Goal: Information Seeking & Learning: Learn about a topic

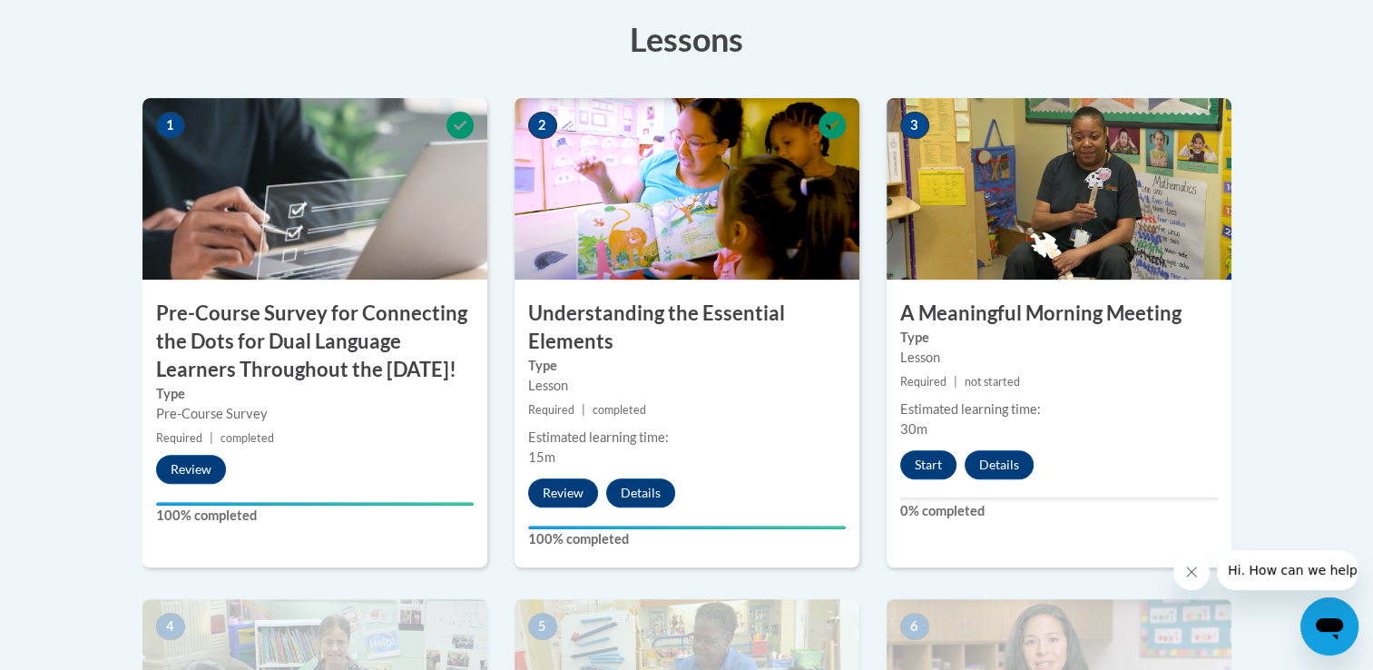
scroll to position [633, 0]
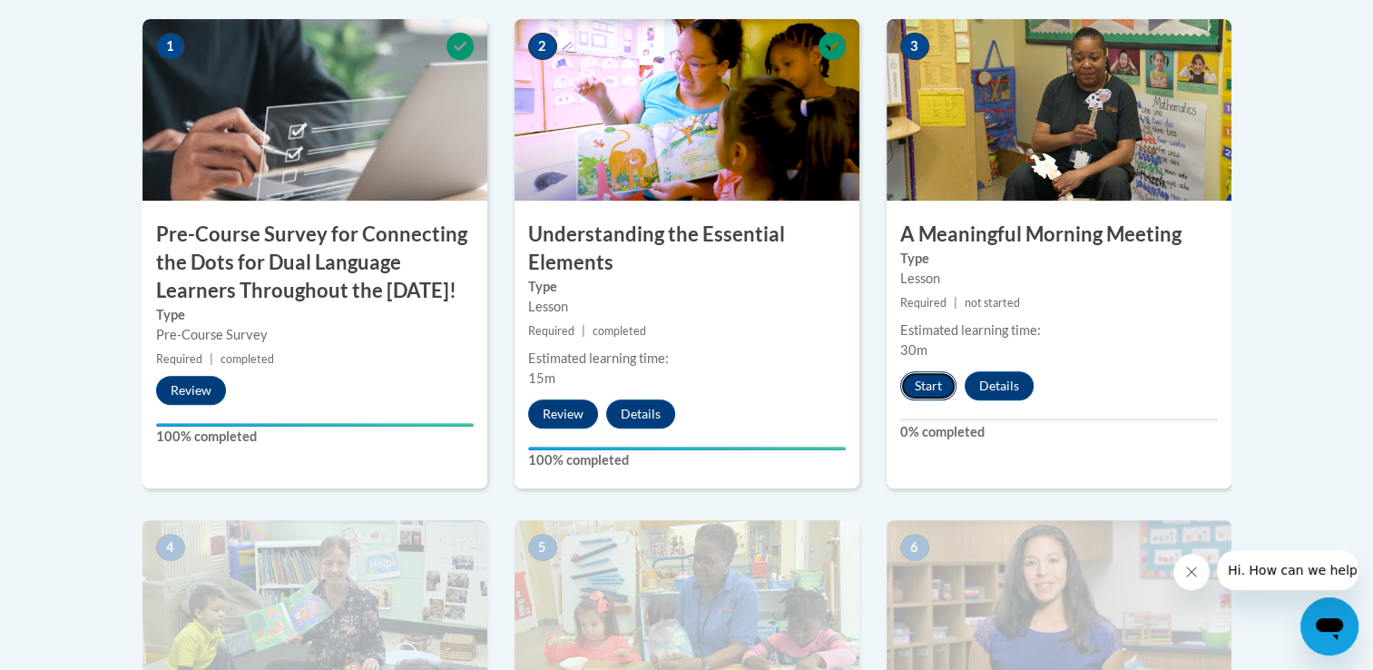
click at [937, 385] on button "Start" at bounding box center [928, 385] width 56 height 29
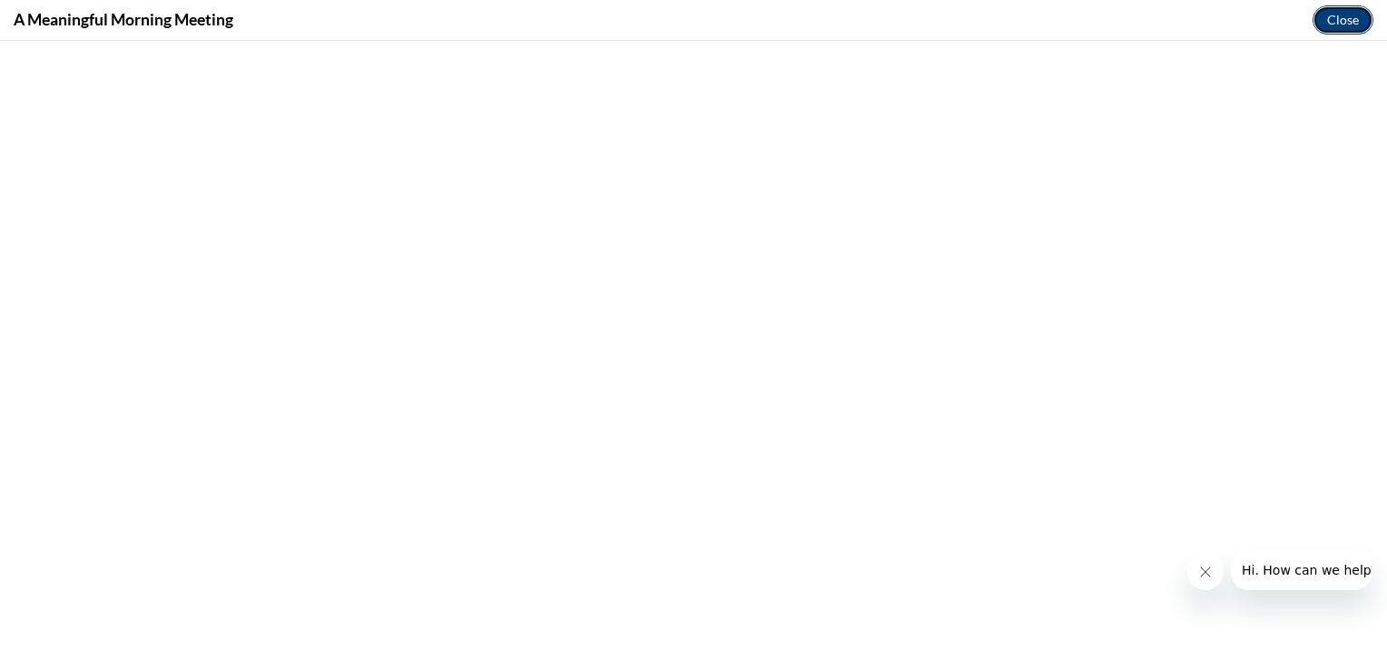
click at [1337, 25] on button "Close" at bounding box center [1342, 19] width 61 height 29
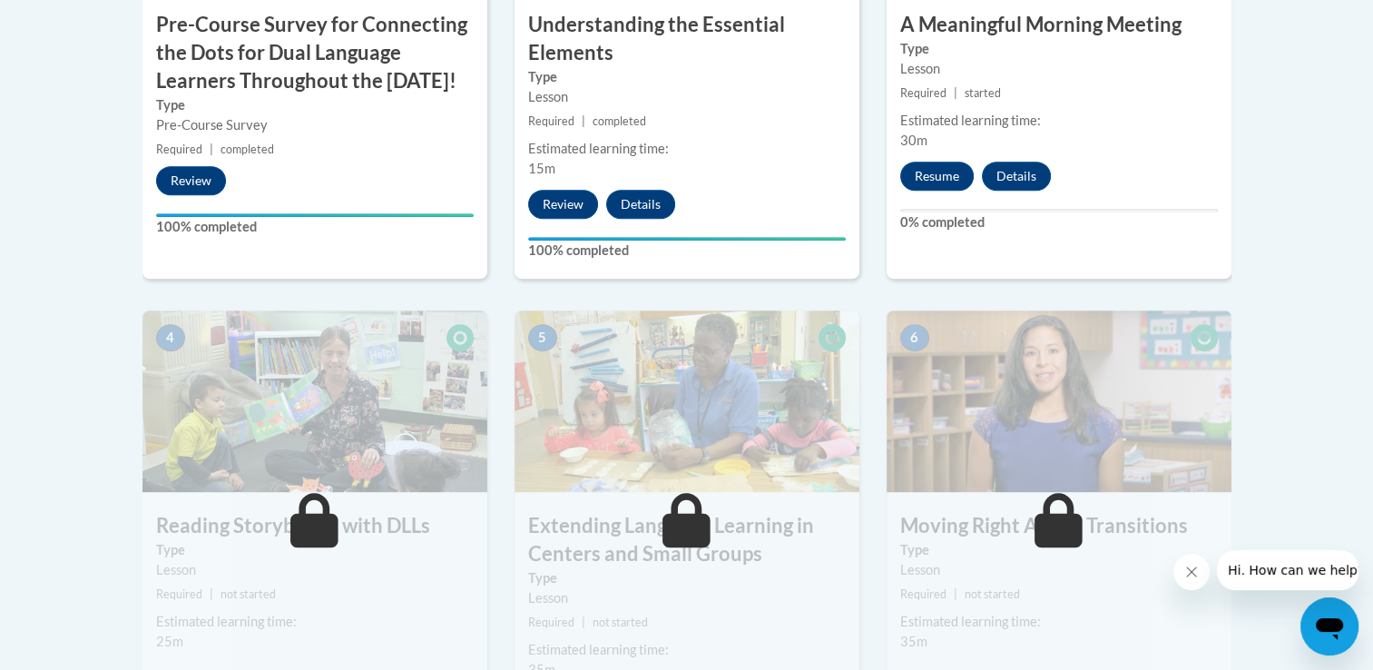
scroll to position [825, 0]
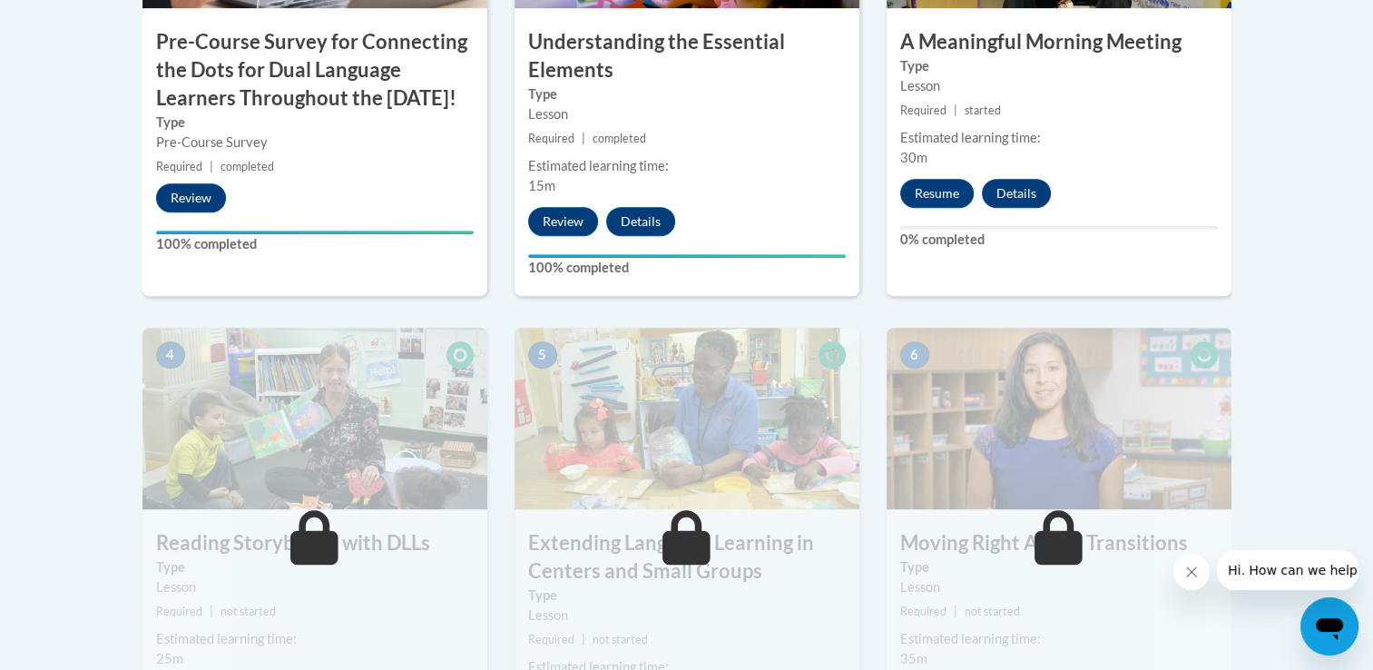
drag, startPoint x: 1372, startPoint y: 255, endPoint x: 1372, endPoint y: 213, distance: 41.7
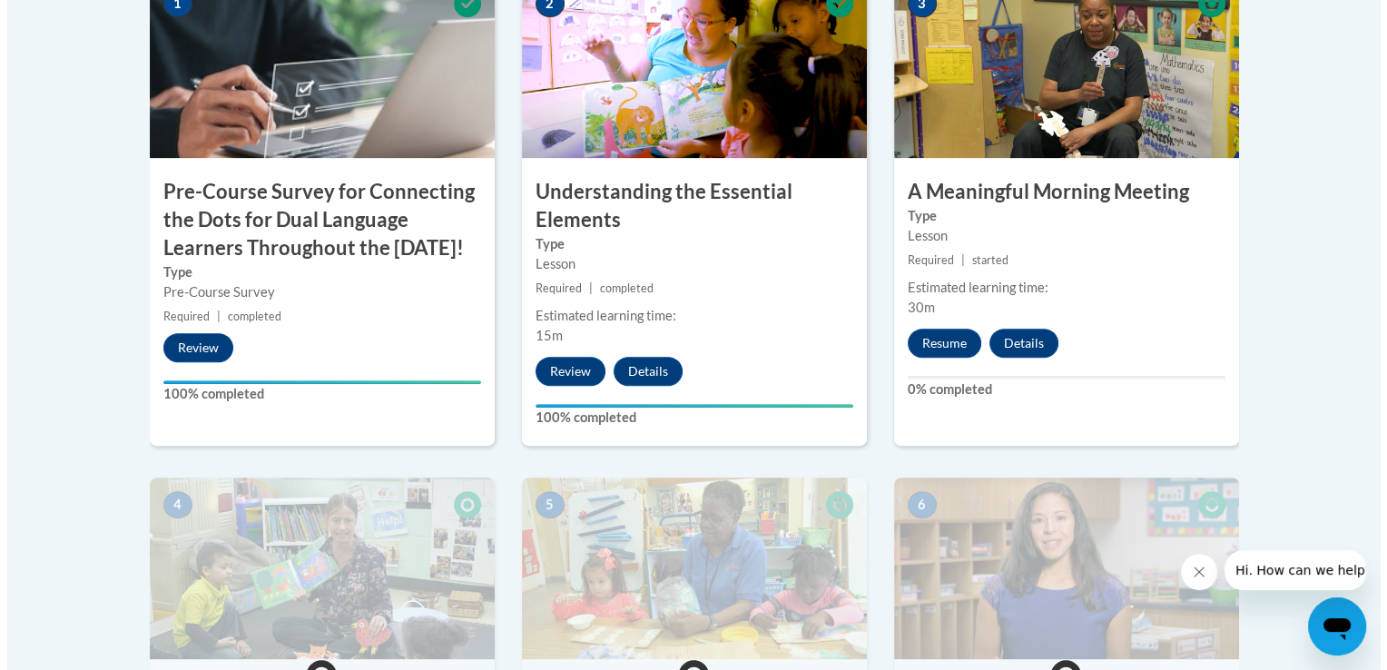
scroll to position [657, 0]
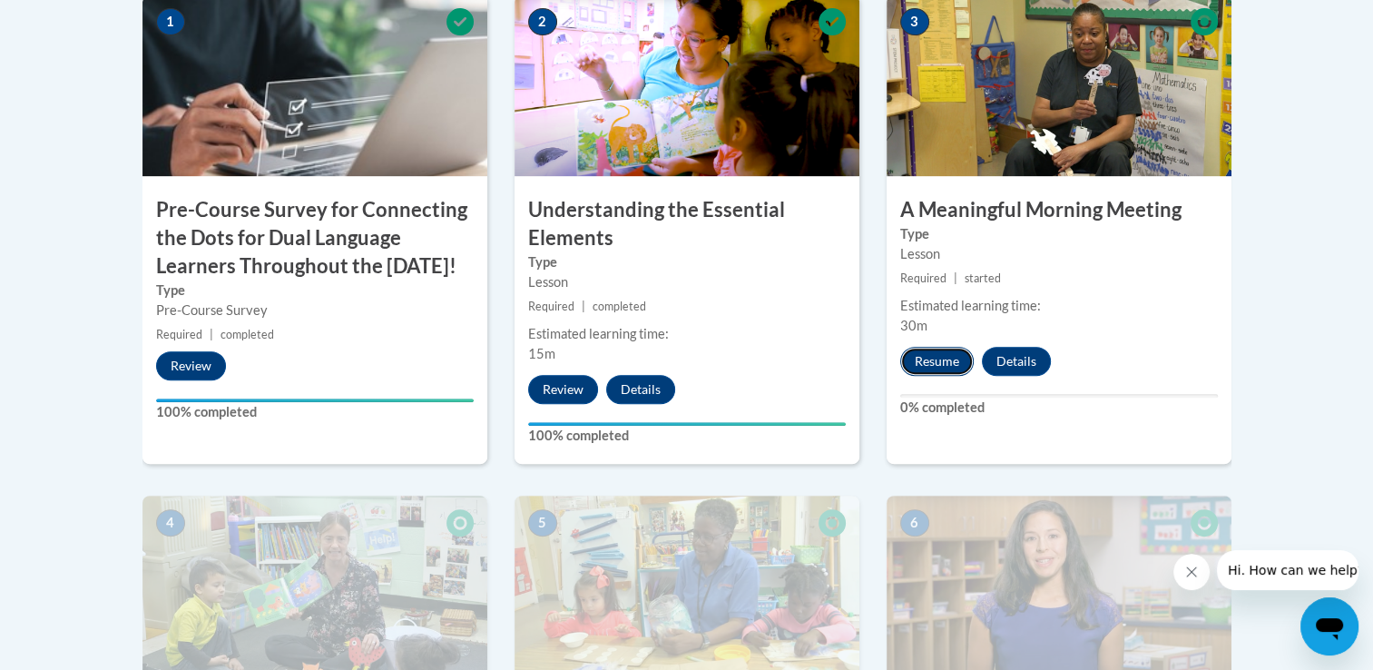
click at [951, 363] on button "Resume" at bounding box center [937, 361] width 74 height 29
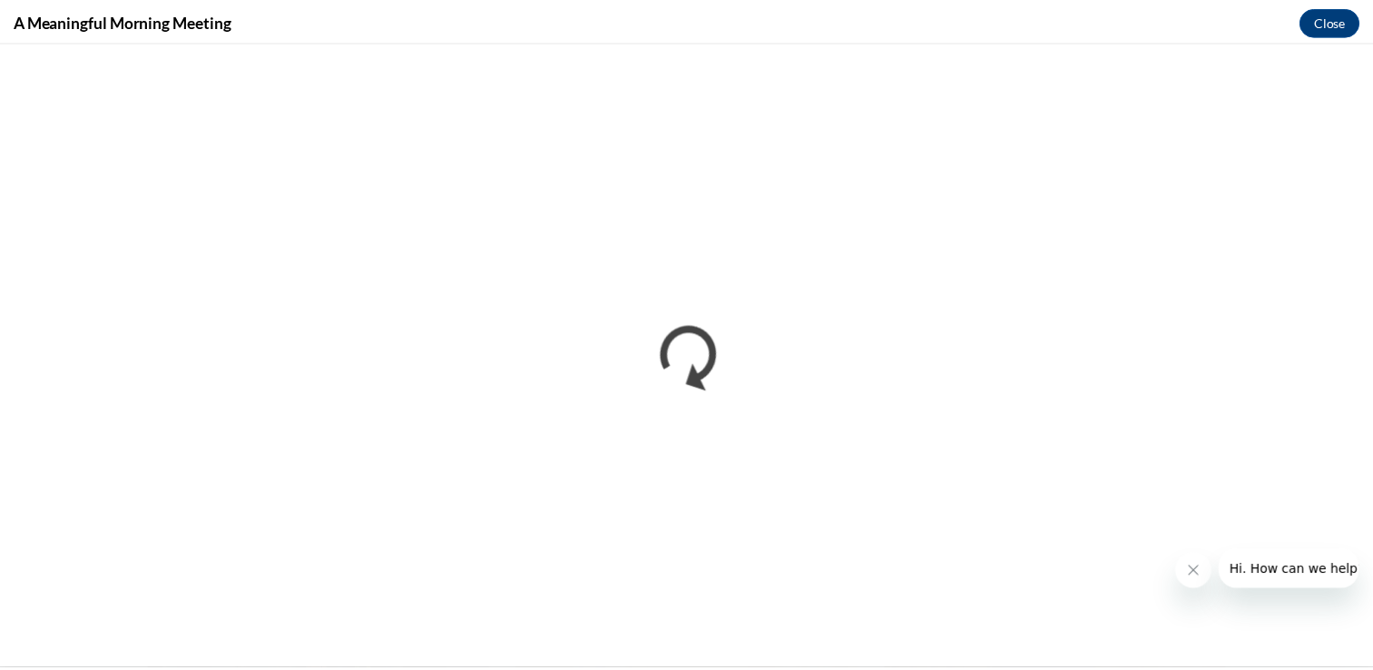
scroll to position [0, 0]
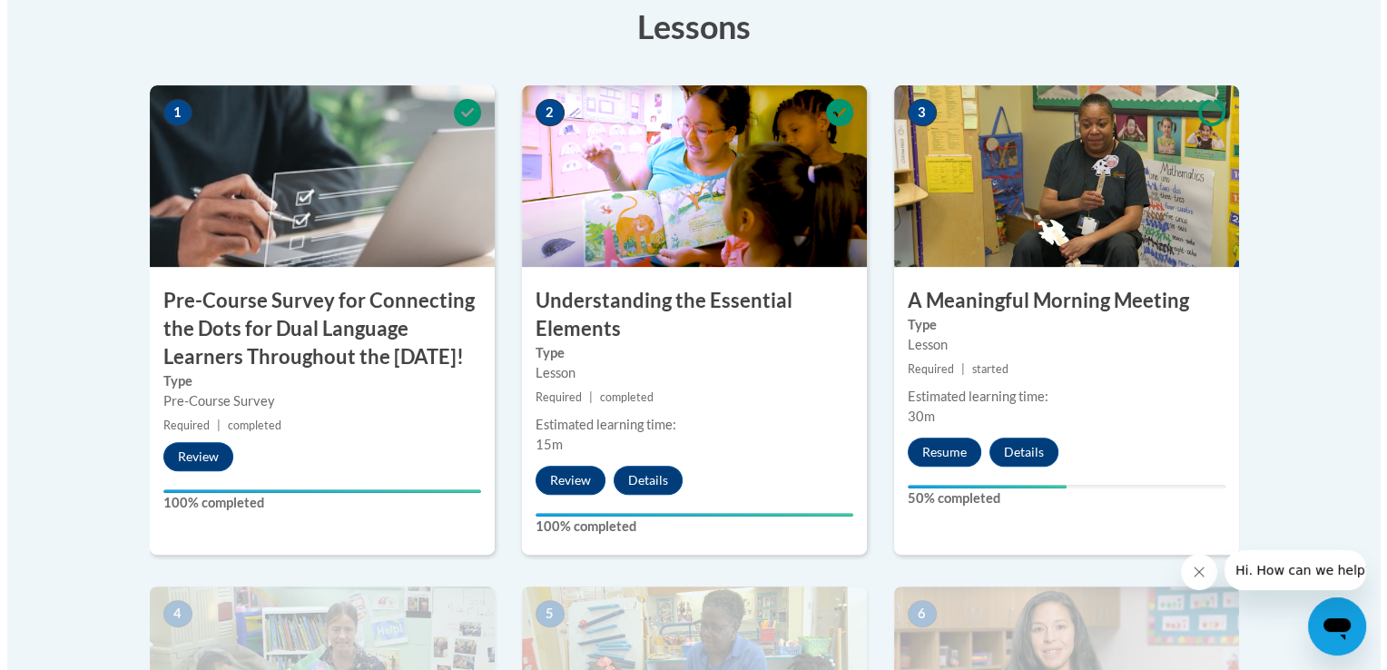
scroll to position [570, 0]
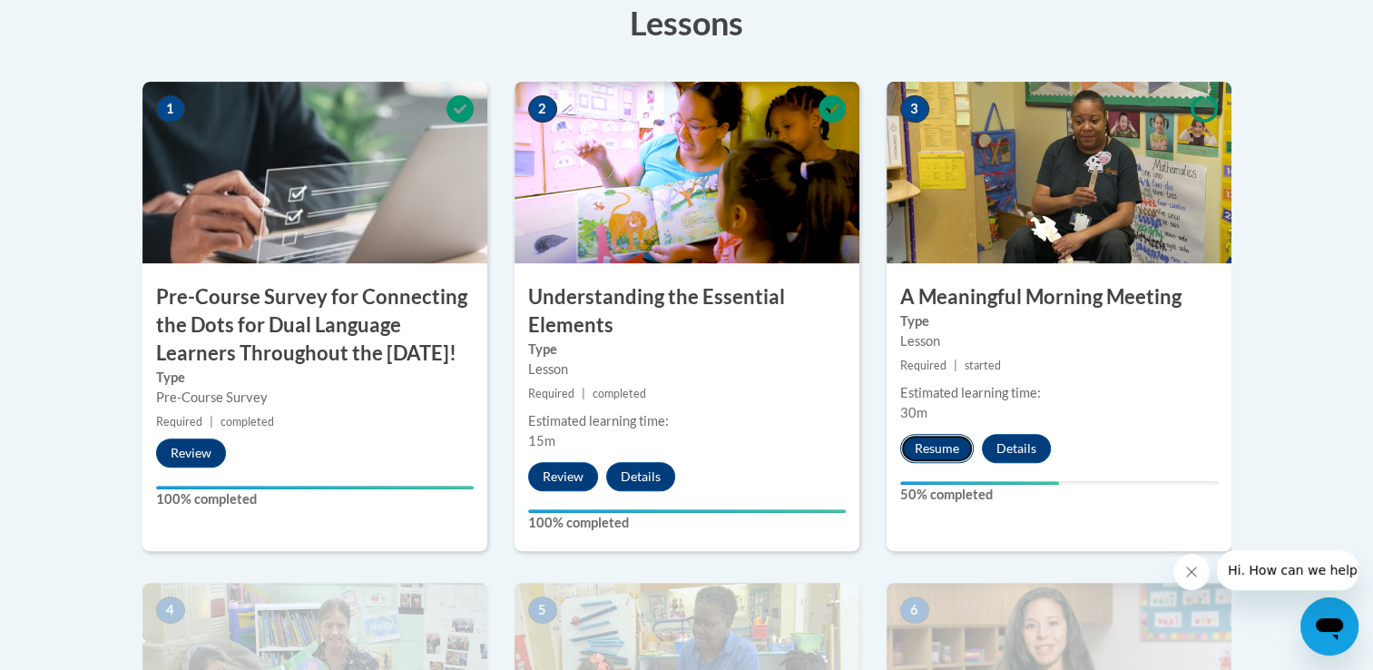
click at [933, 456] on button "Resume" at bounding box center [937, 448] width 74 height 29
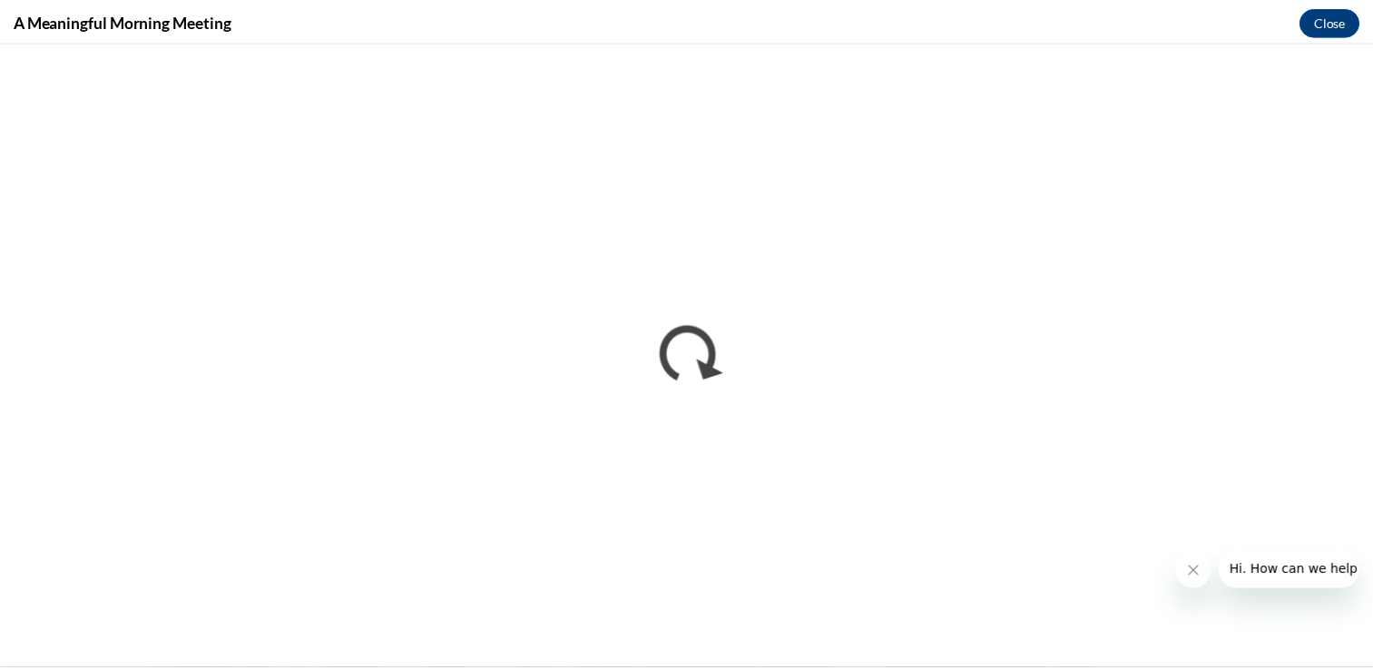
scroll to position [0, 0]
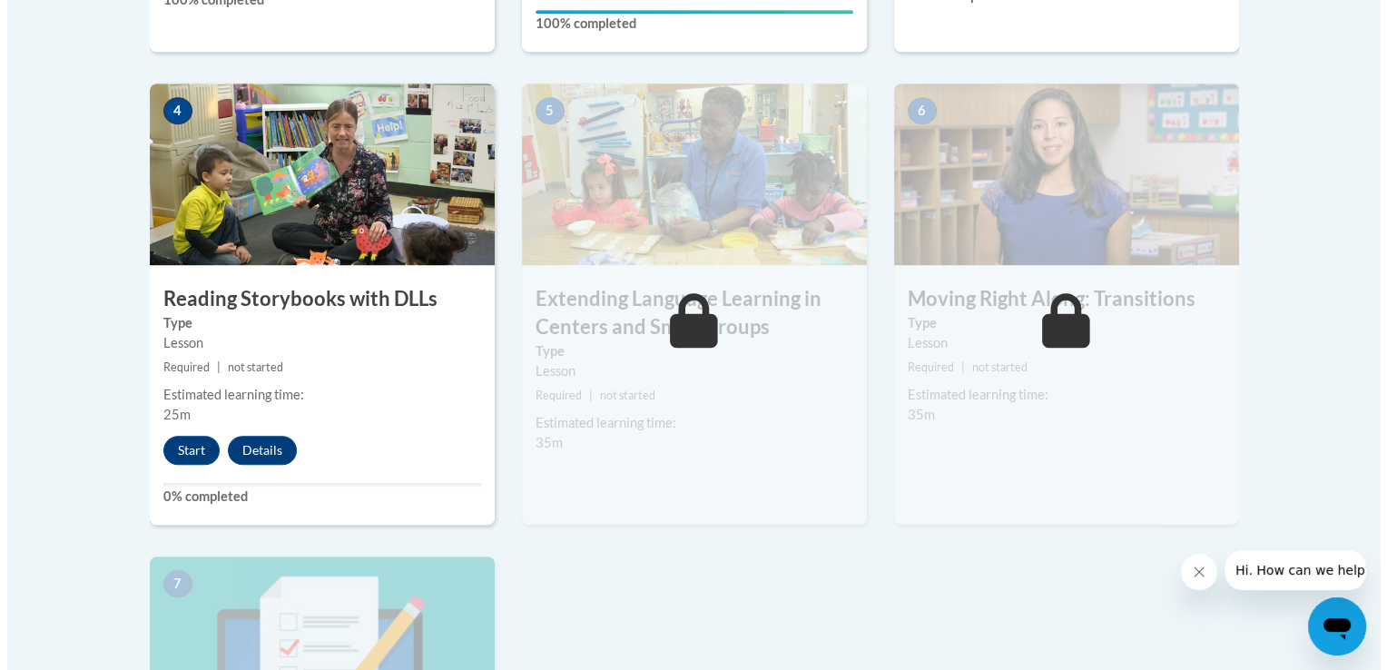
scroll to position [1064, 0]
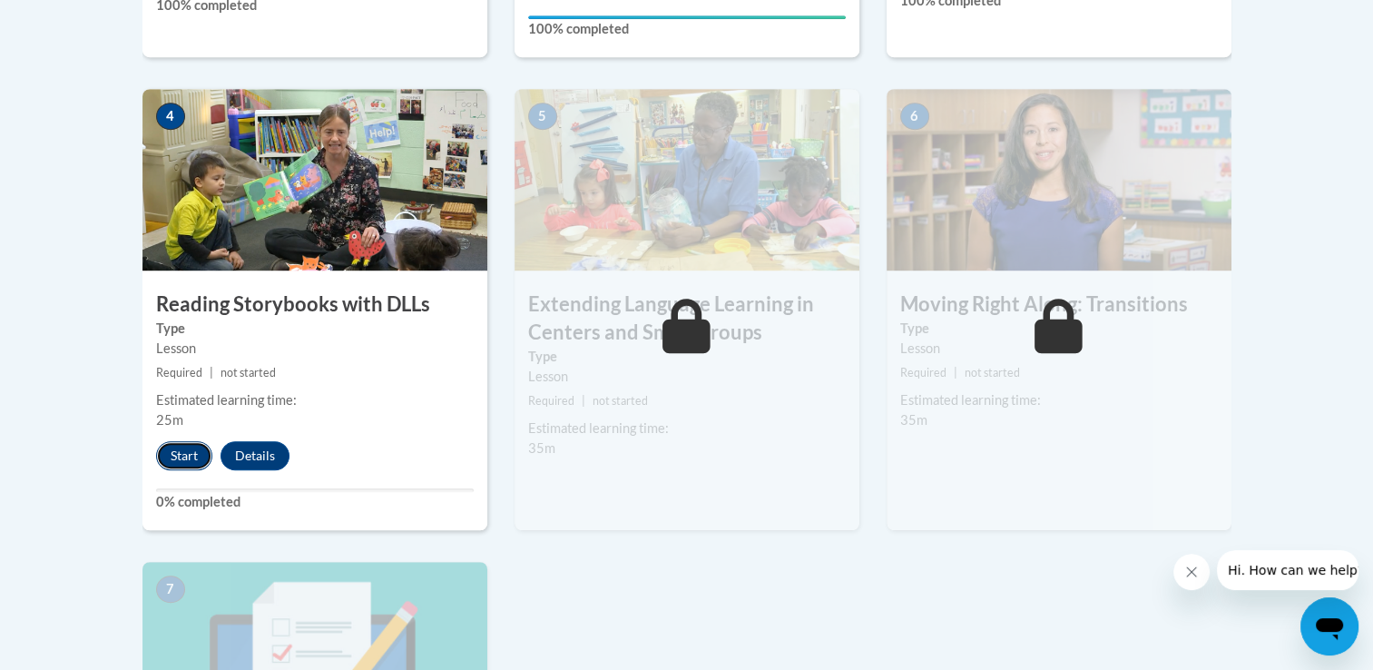
click at [176, 451] on button "Start" at bounding box center [184, 455] width 56 height 29
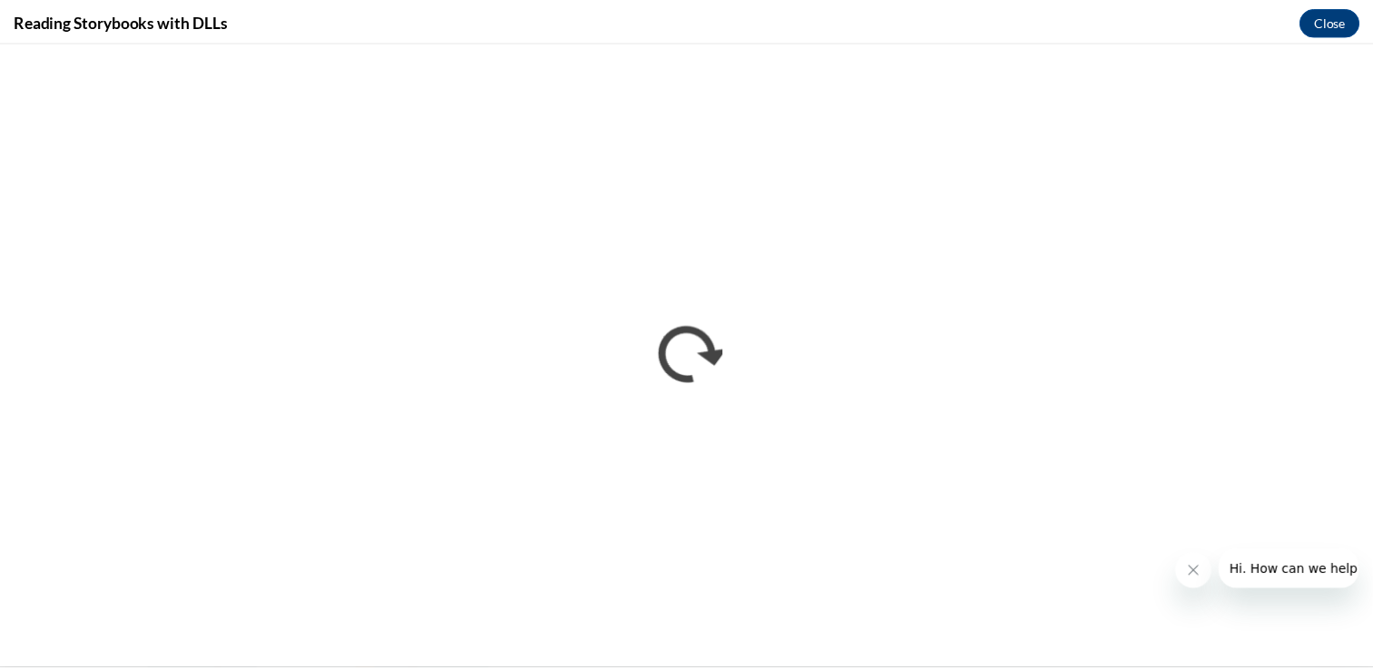
scroll to position [0, 0]
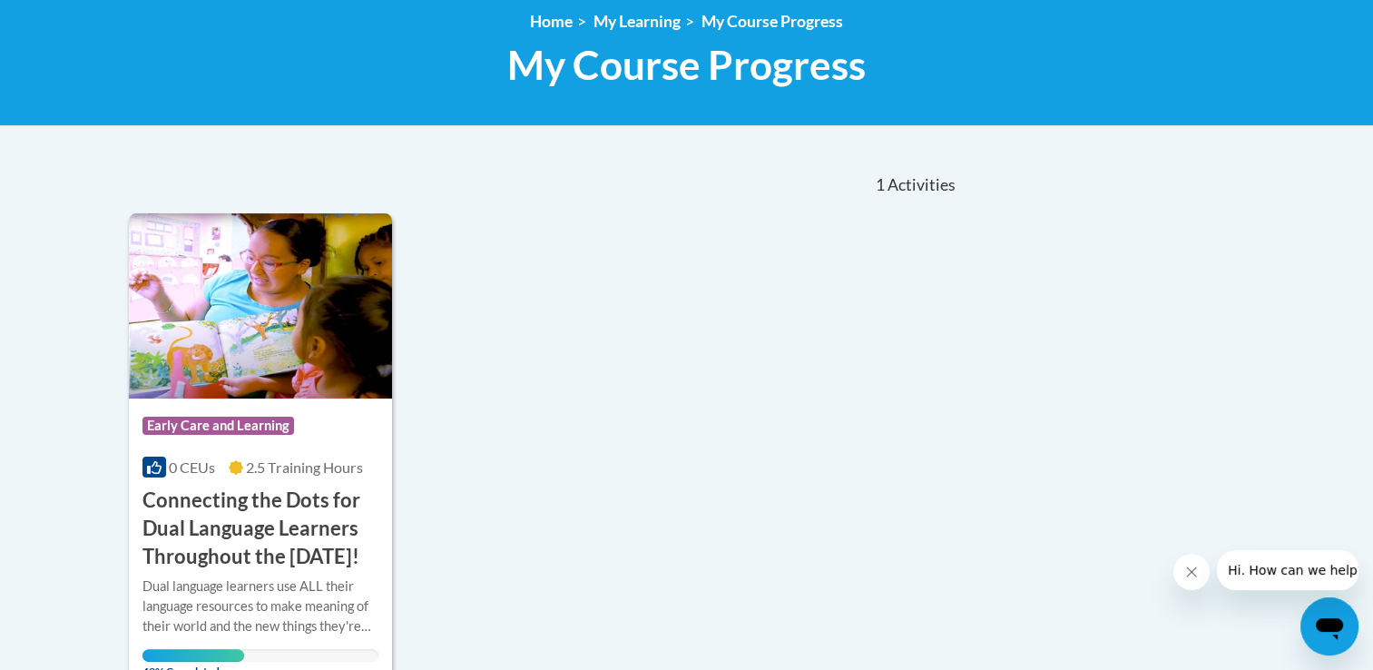
scroll to position [250, 0]
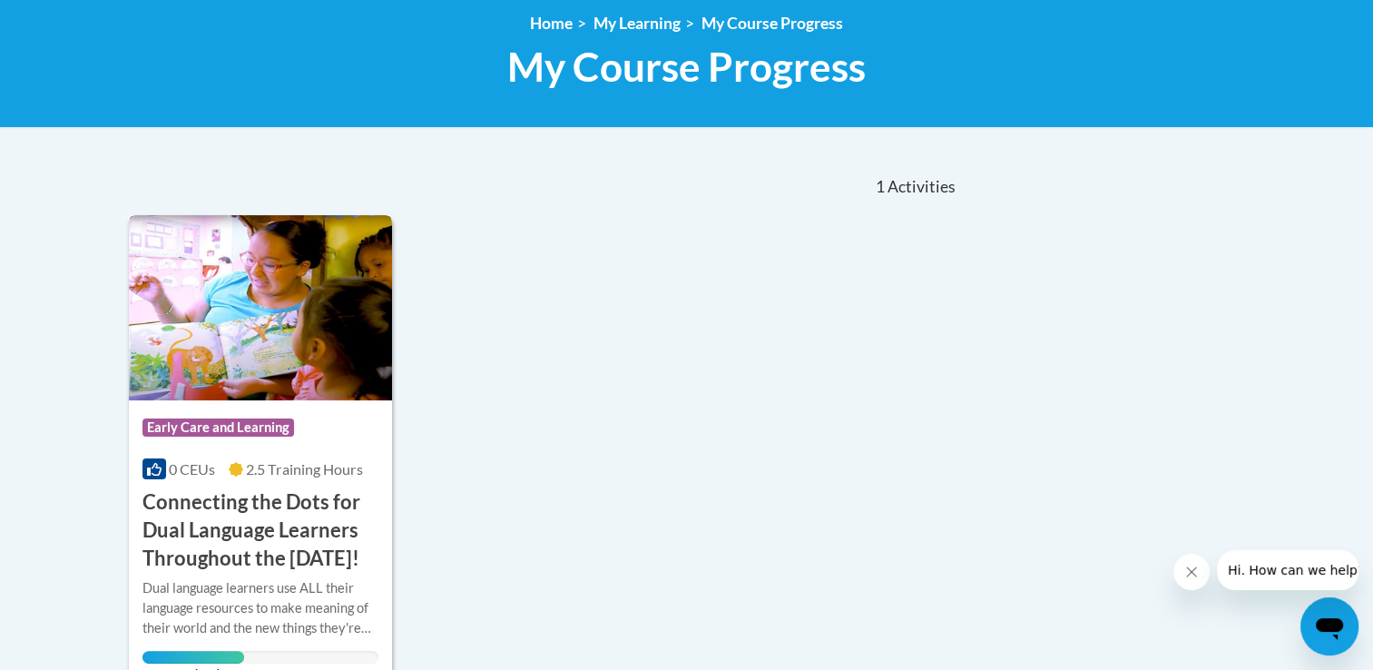
click at [199, 429] on span "Early Care and Learning" at bounding box center [218, 427] width 152 height 18
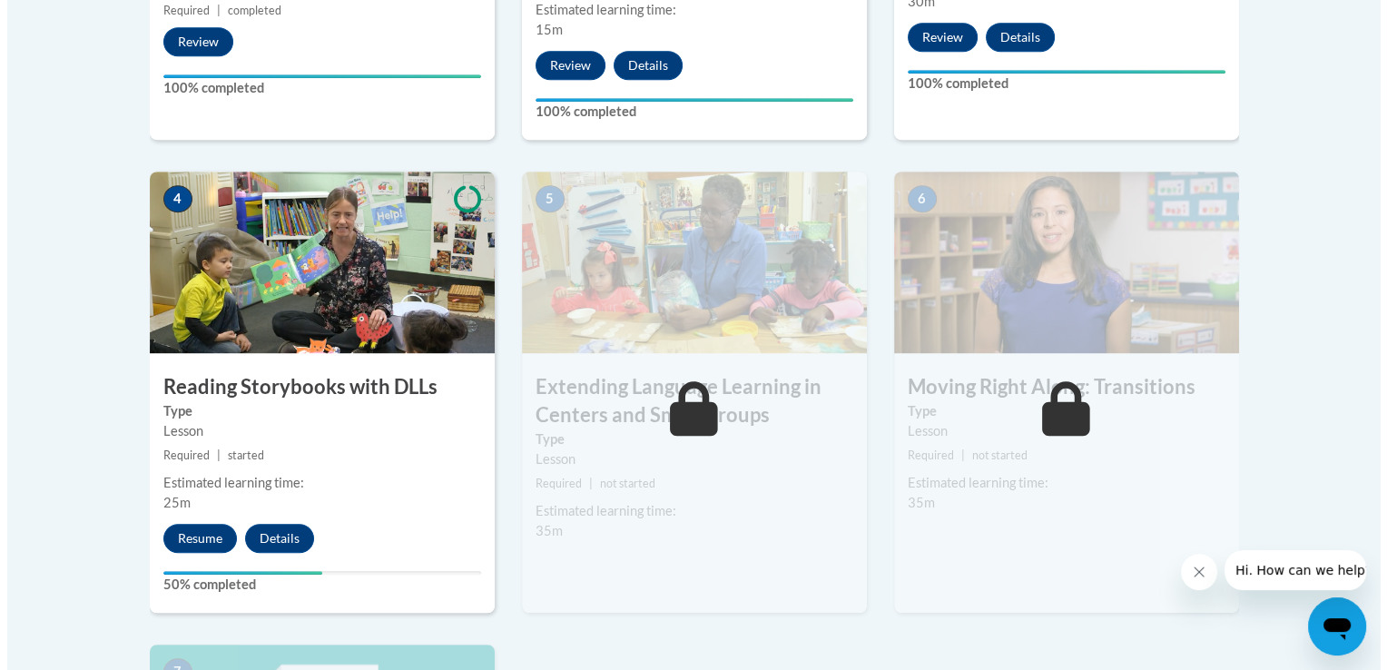
scroll to position [984, 0]
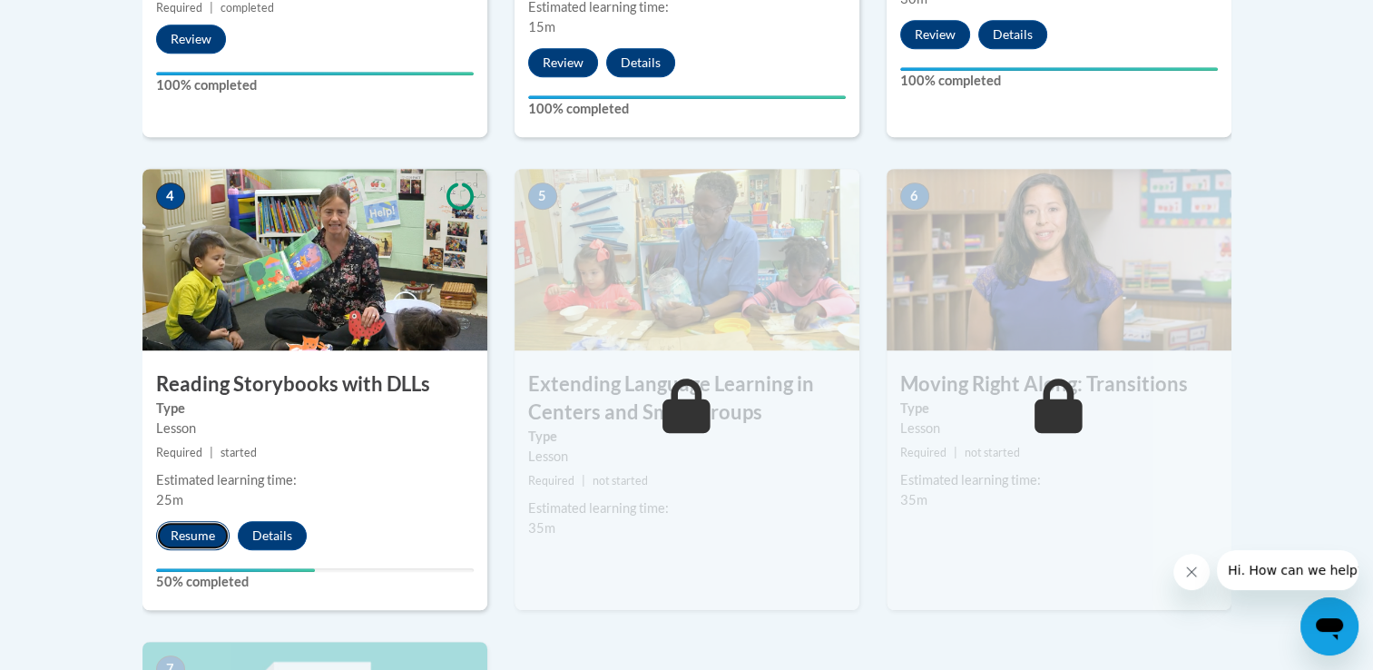
click at [201, 545] on button "Resume" at bounding box center [193, 535] width 74 height 29
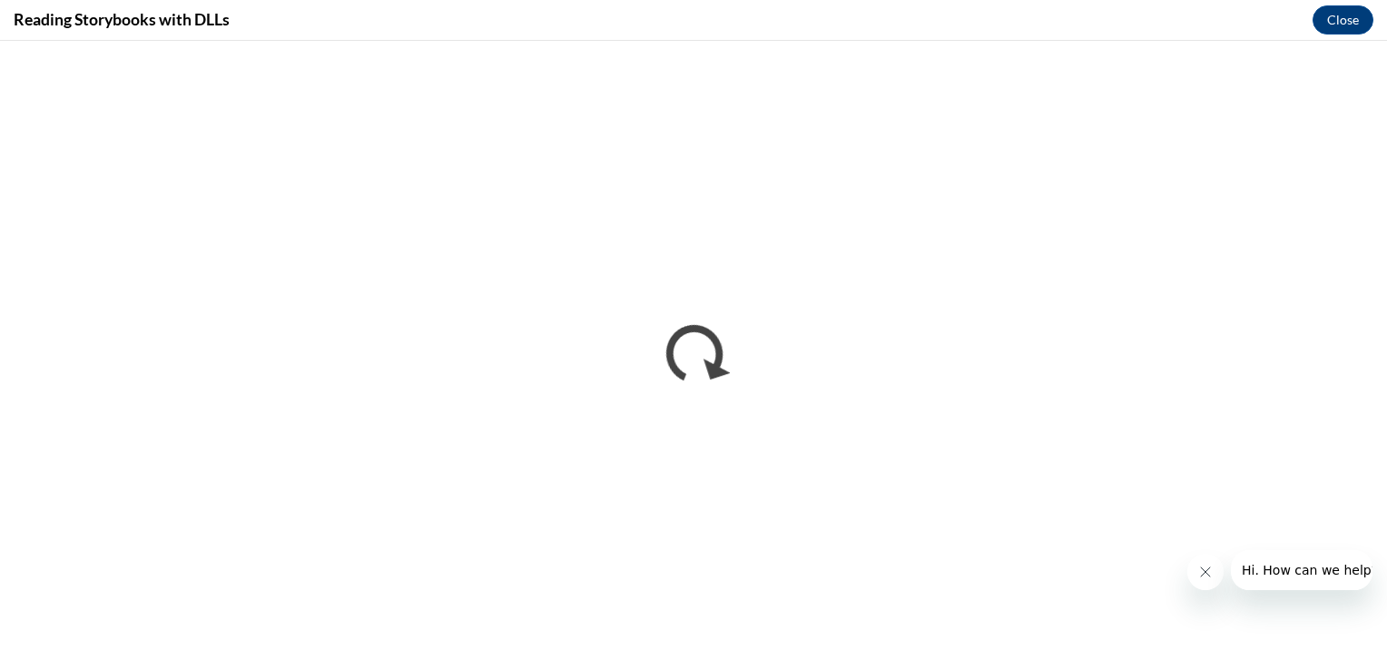
scroll to position [0, 0]
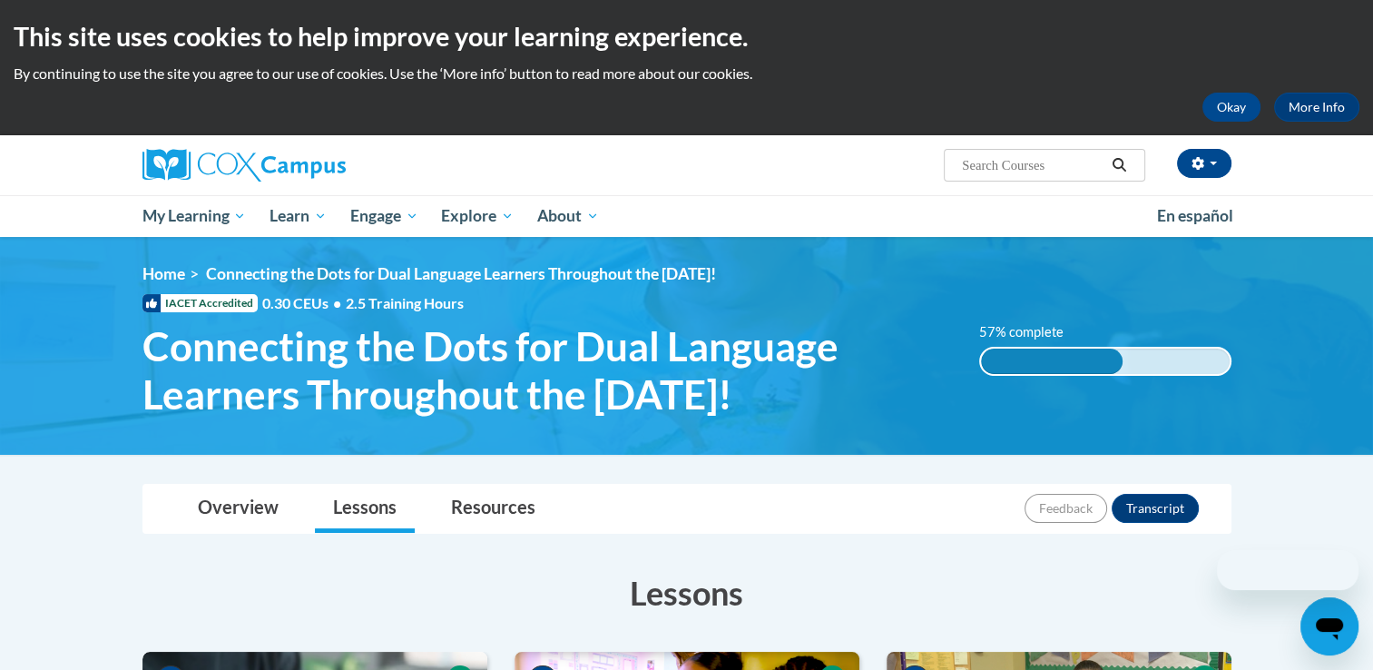
click at [1372, 176] on html "This site uses cookies to help improve your learning experience. By continuing …" at bounding box center [686, 335] width 1373 height 670
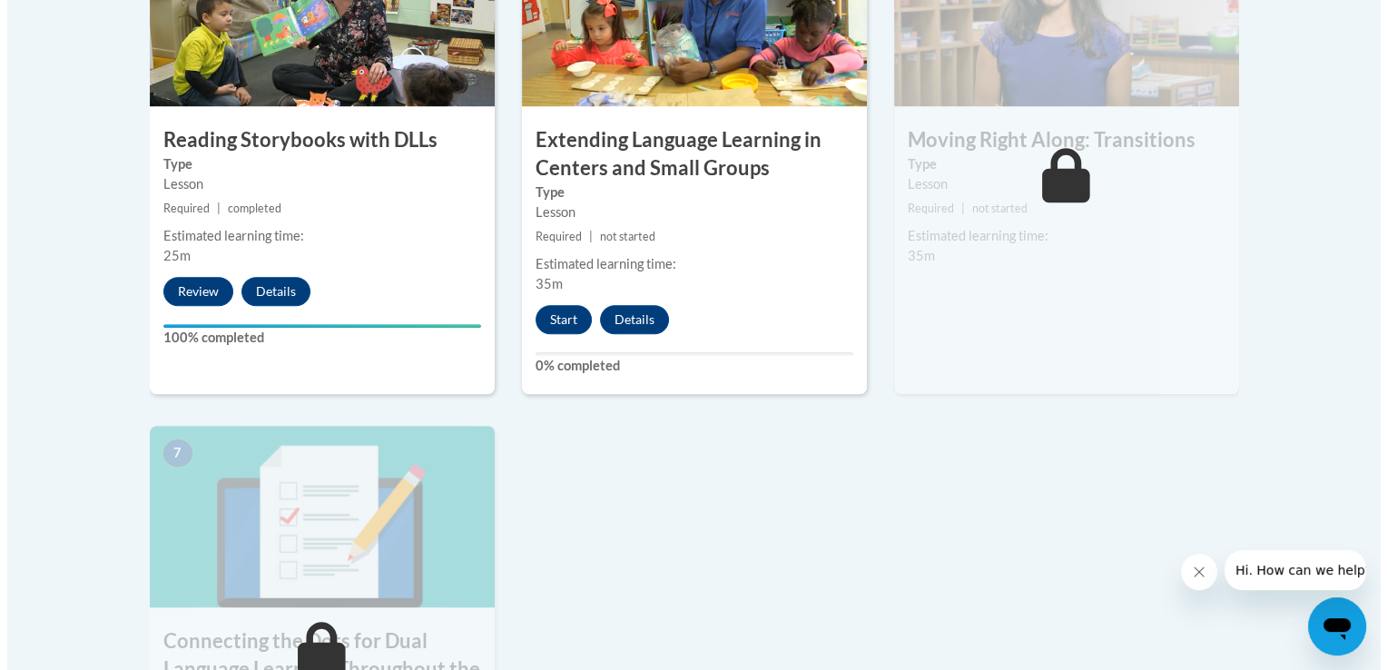
scroll to position [1222, 0]
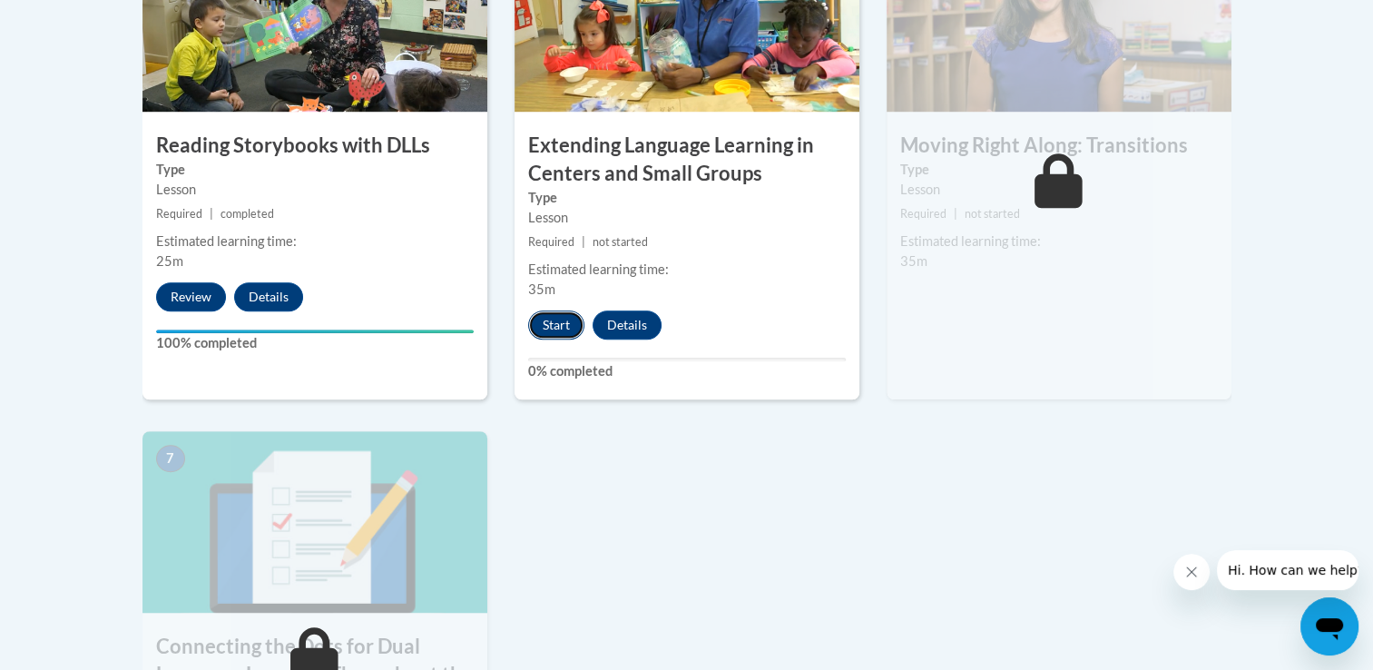
click at [570, 339] on button "Start" at bounding box center [556, 324] width 56 height 29
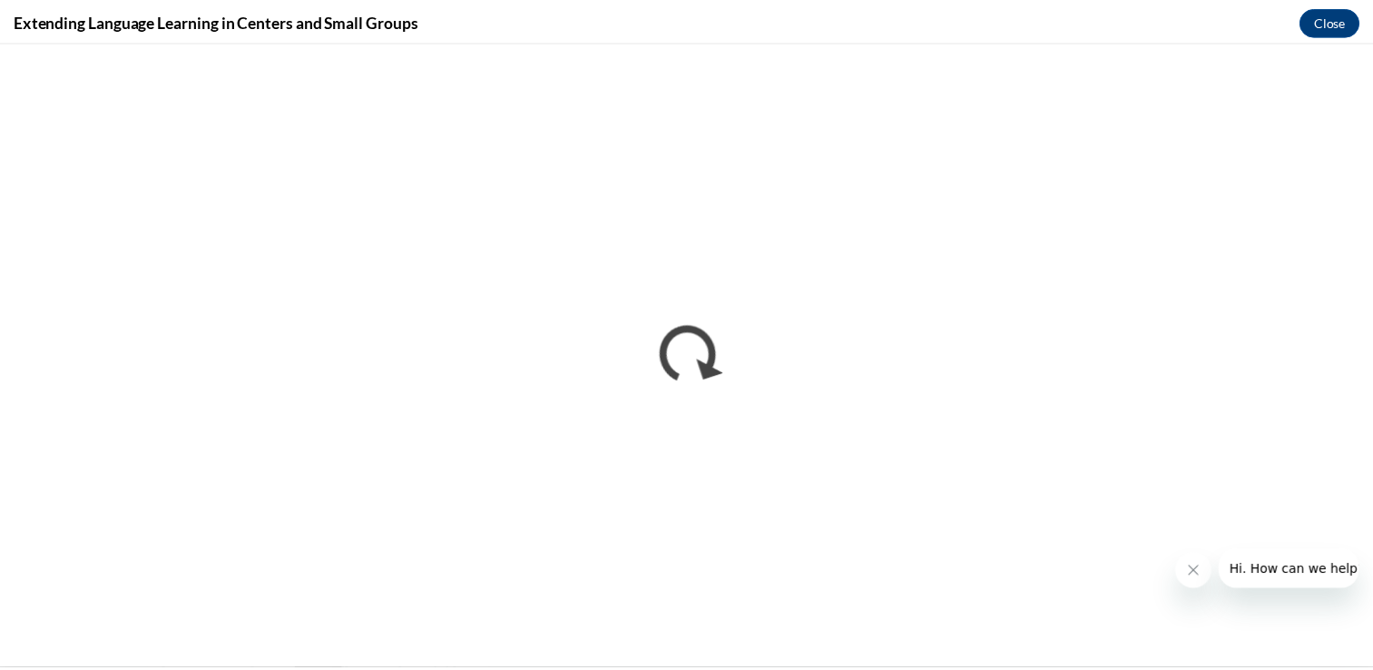
scroll to position [0, 0]
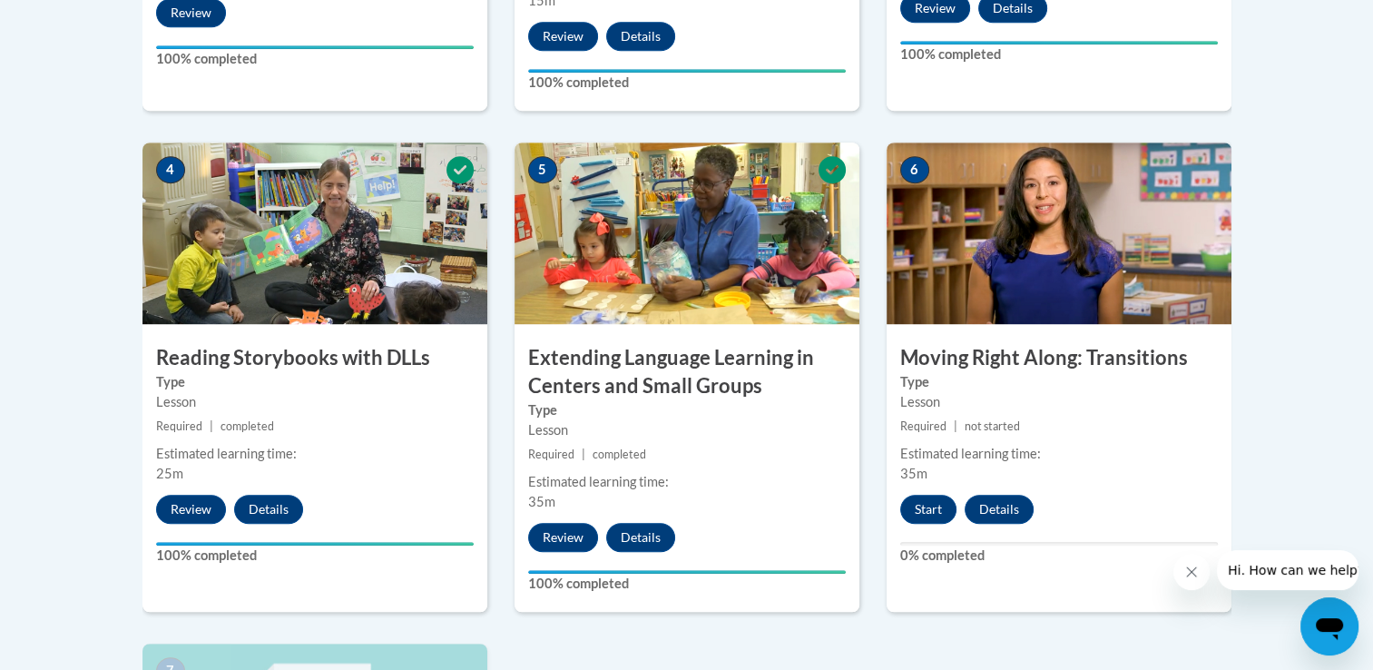
scroll to position [1007, 0]
